Goal: Use online tool/utility

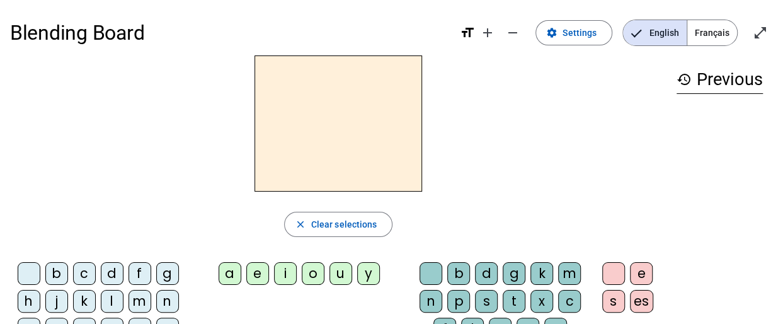
scroll to position [126, 0]
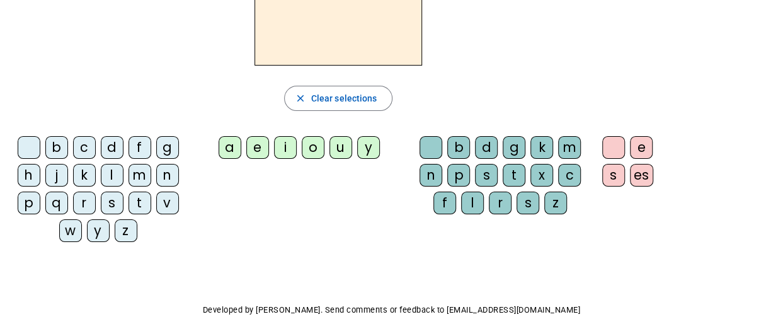
click at [139, 200] on div "t" at bounding box center [140, 203] width 23 height 23
click at [229, 147] on div "a" at bounding box center [230, 147] width 23 height 23
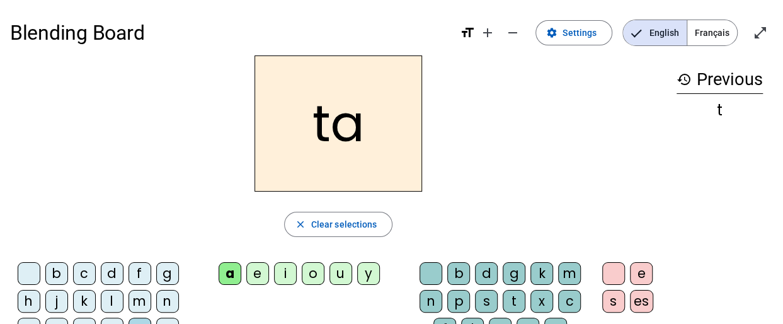
scroll to position [63, 0]
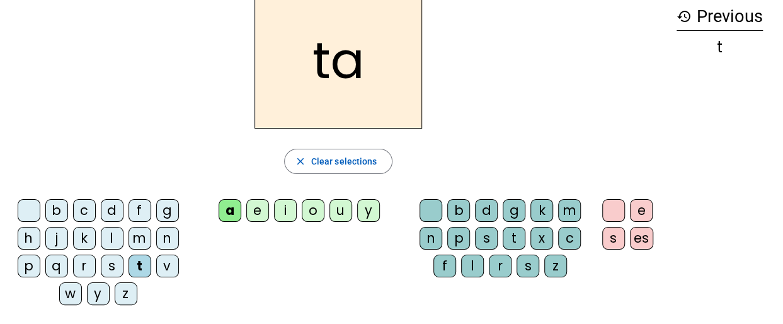
click at [573, 241] on div "c" at bounding box center [569, 238] width 23 height 23
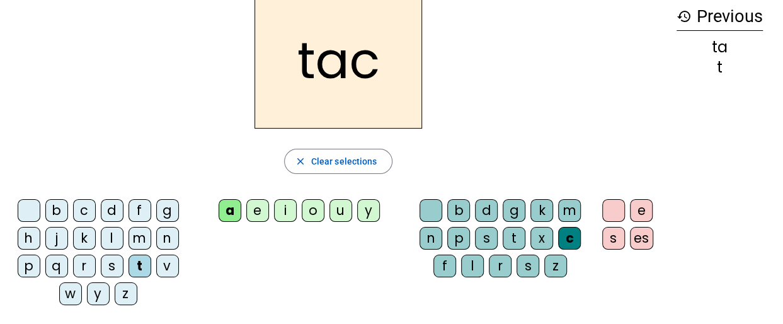
click at [139, 265] on div "t" at bounding box center [140, 266] width 23 height 23
click at [257, 204] on div "e" at bounding box center [257, 210] width 23 height 23
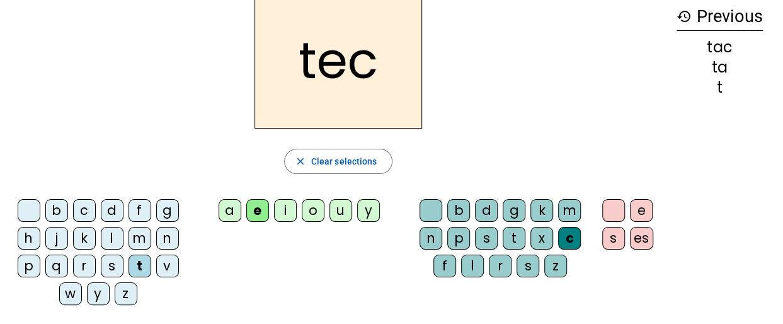
click at [561, 232] on div "c" at bounding box center [569, 238] width 23 height 23
click at [365, 159] on span "Clear selections" at bounding box center [344, 161] width 66 height 15
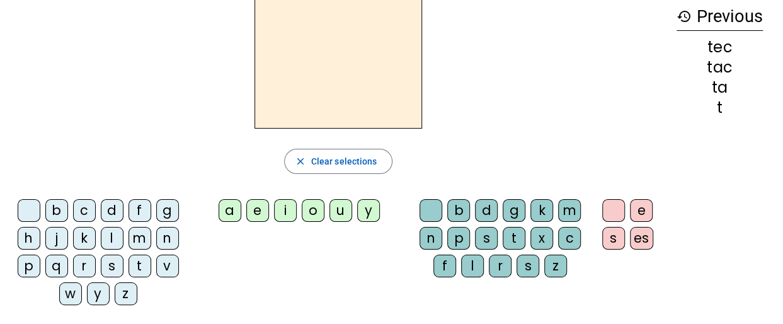
click at [145, 255] on div "t" at bounding box center [140, 266] width 23 height 23
click at [261, 212] on div "e" at bounding box center [257, 210] width 23 height 23
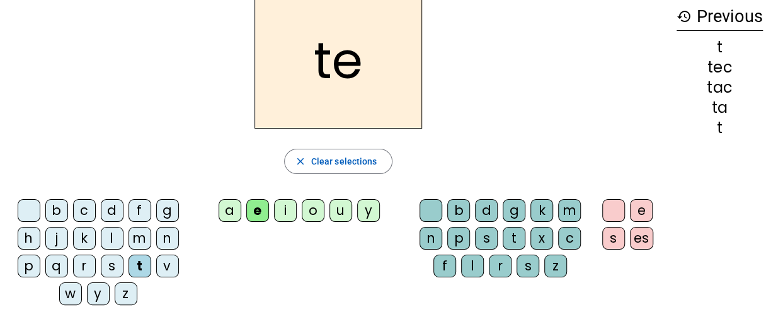
click at [53, 236] on div "j" at bounding box center [56, 238] width 23 height 23
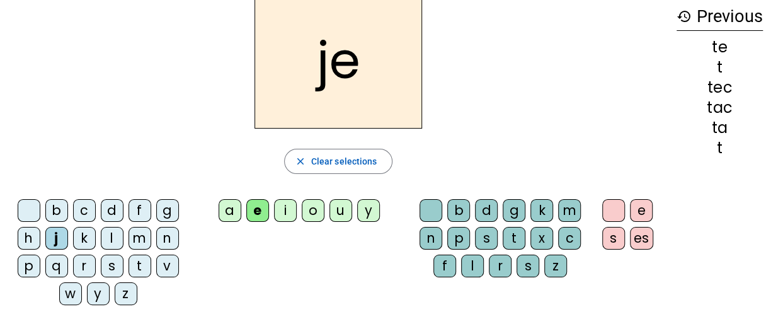
click at [110, 210] on div "d" at bounding box center [112, 210] width 23 height 23
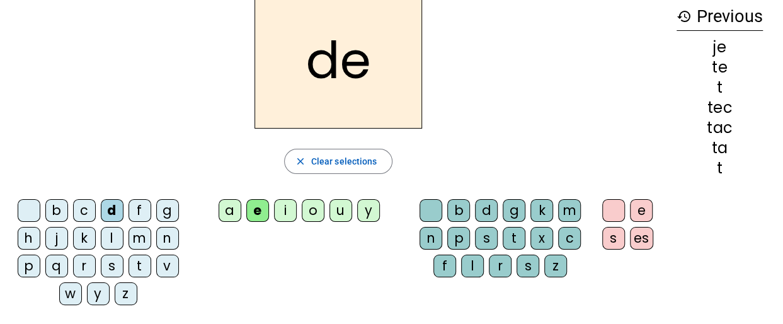
click at [141, 227] on div "m" at bounding box center [140, 238] width 23 height 23
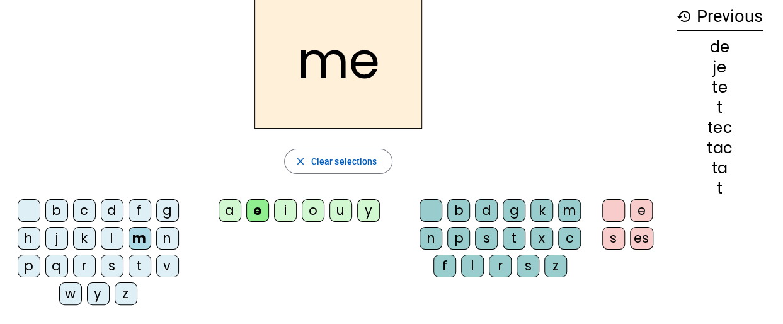
click at [226, 209] on div "a" at bounding box center [230, 210] width 23 height 23
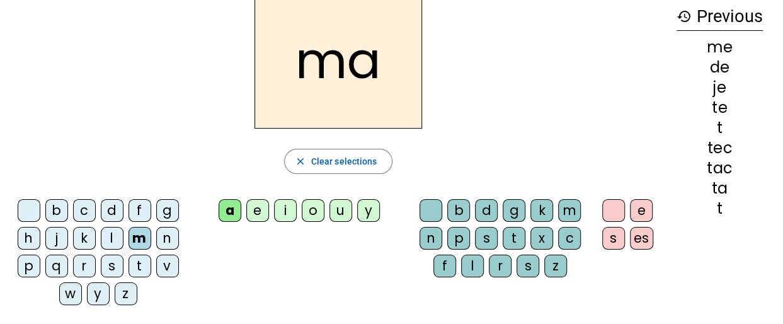
click at [111, 238] on div "l" at bounding box center [112, 238] width 23 height 23
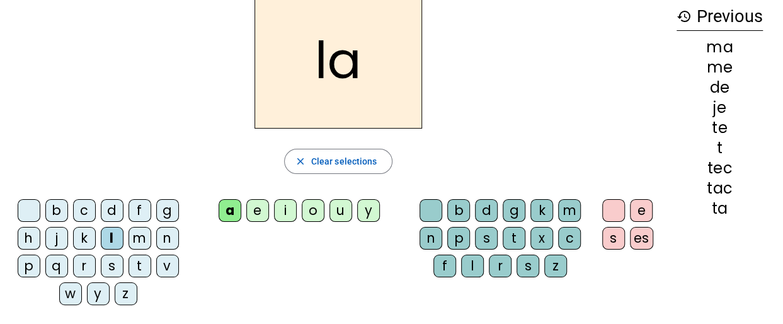
click at [570, 235] on div "c" at bounding box center [569, 238] width 23 height 23
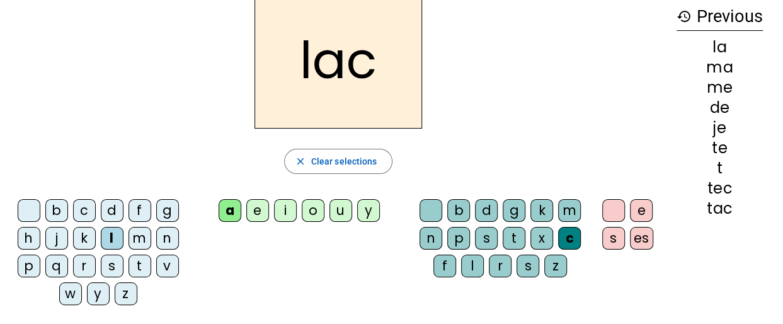
click at [573, 210] on div "m" at bounding box center [569, 210] width 23 height 23
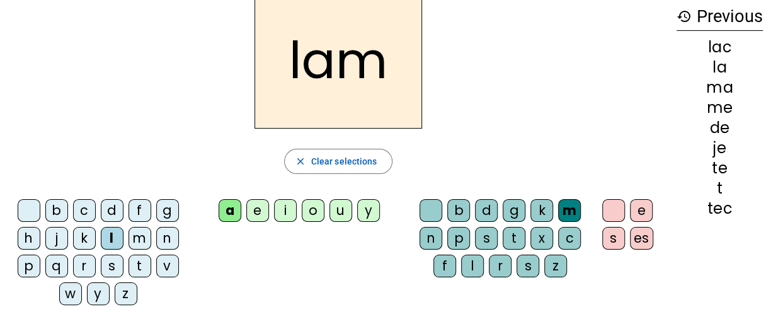
click at [487, 206] on div "d" at bounding box center [486, 210] width 23 height 23
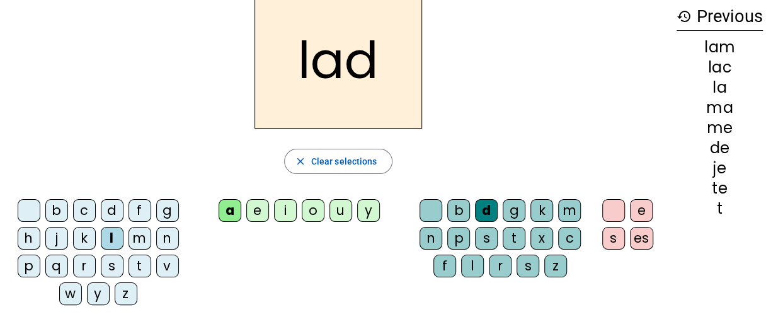
click at [471, 261] on div "l" at bounding box center [472, 266] width 23 height 23
